Goal: Check status

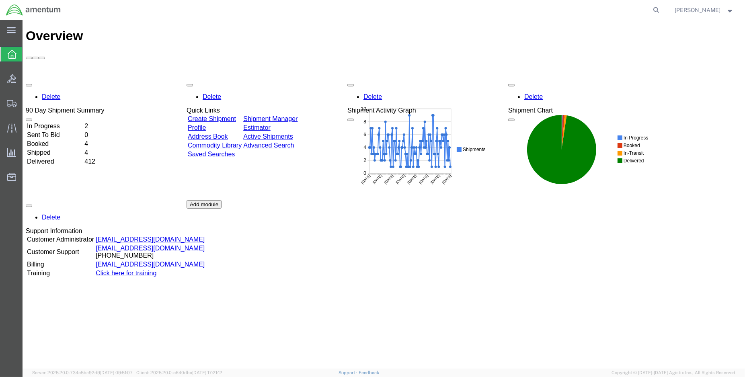
click at [53, 149] on td "Shipped" at bounding box center [55, 153] width 57 height 8
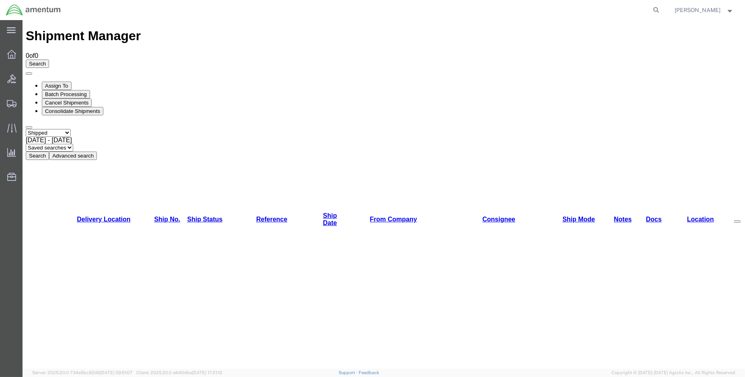
click at [49, 152] on button "Search" at bounding box center [37, 156] width 23 height 8
click at [14, 30] on icon at bounding box center [11, 30] width 9 height 6
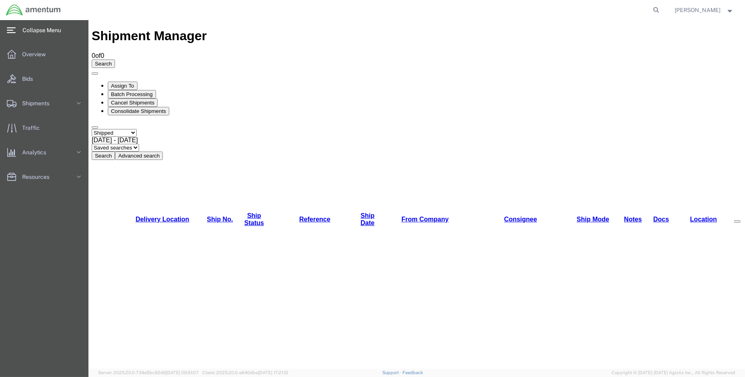
click at [14, 10] on img at bounding box center [33, 10] width 55 height 12
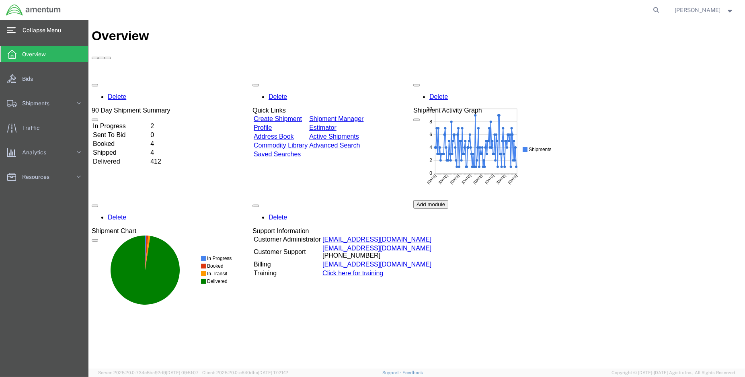
click at [118, 140] on td "Booked" at bounding box center [120, 144] width 57 height 8
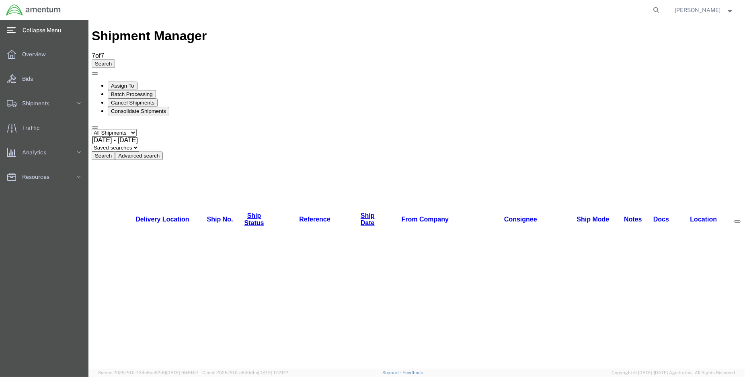
click at [16, 10] on img at bounding box center [33, 10] width 55 height 12
